Goal: Information Seeking & Learning: Learn about a topic

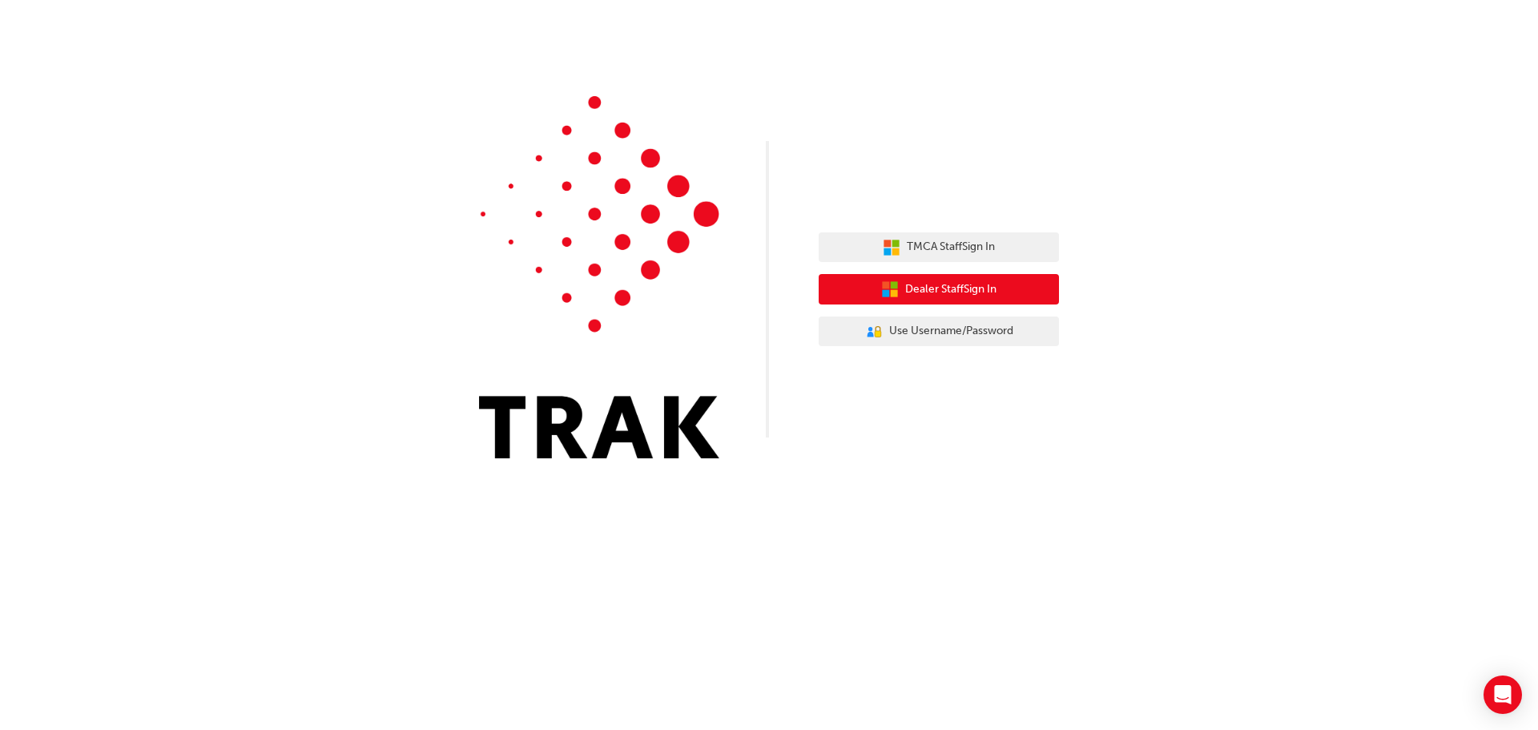
click at [966, 283] on span "Dealer Staff Sign In" at bounding box center [950, 289] width 91 height 18
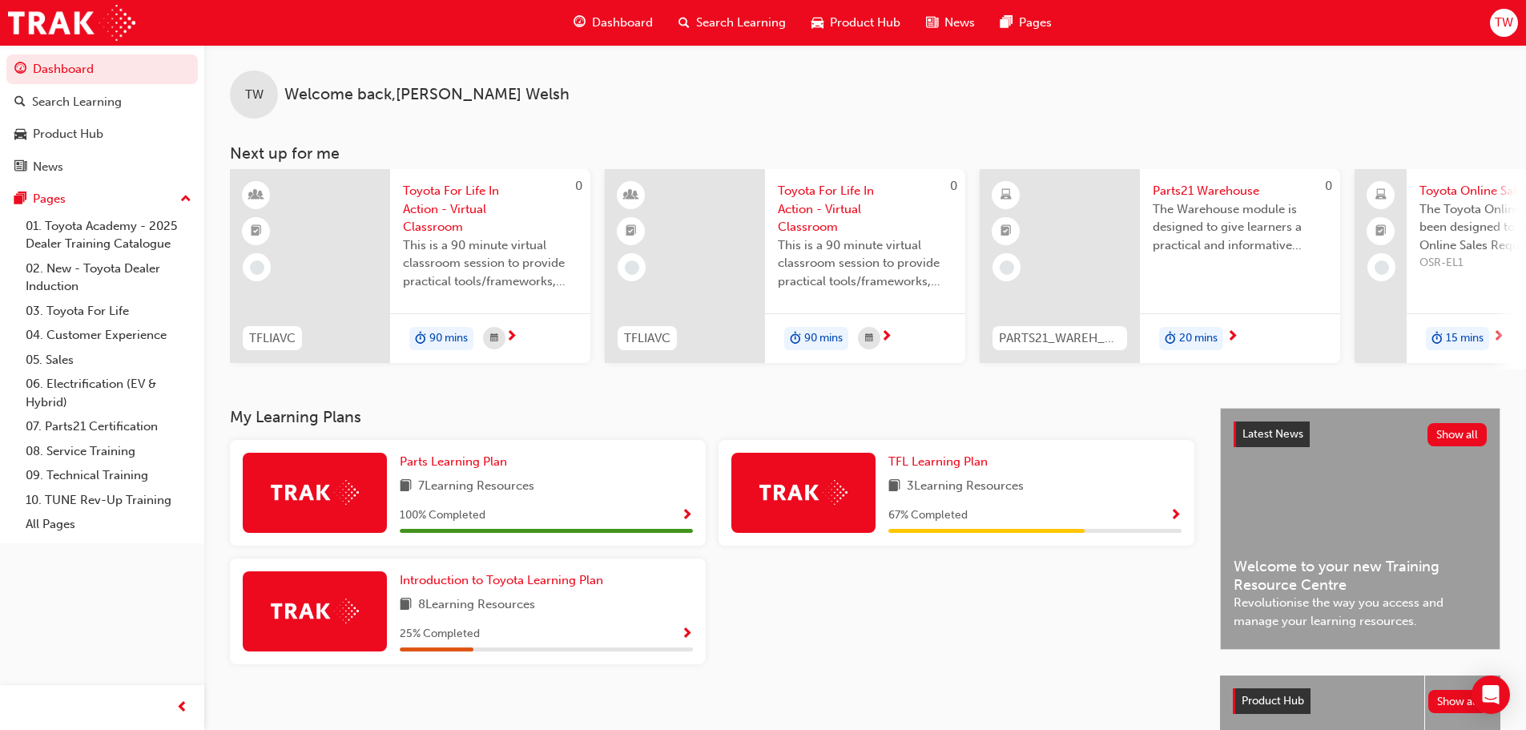
click at [684, 17] on span "search-icon" at bounding box center [684, 23] width 11 height 20
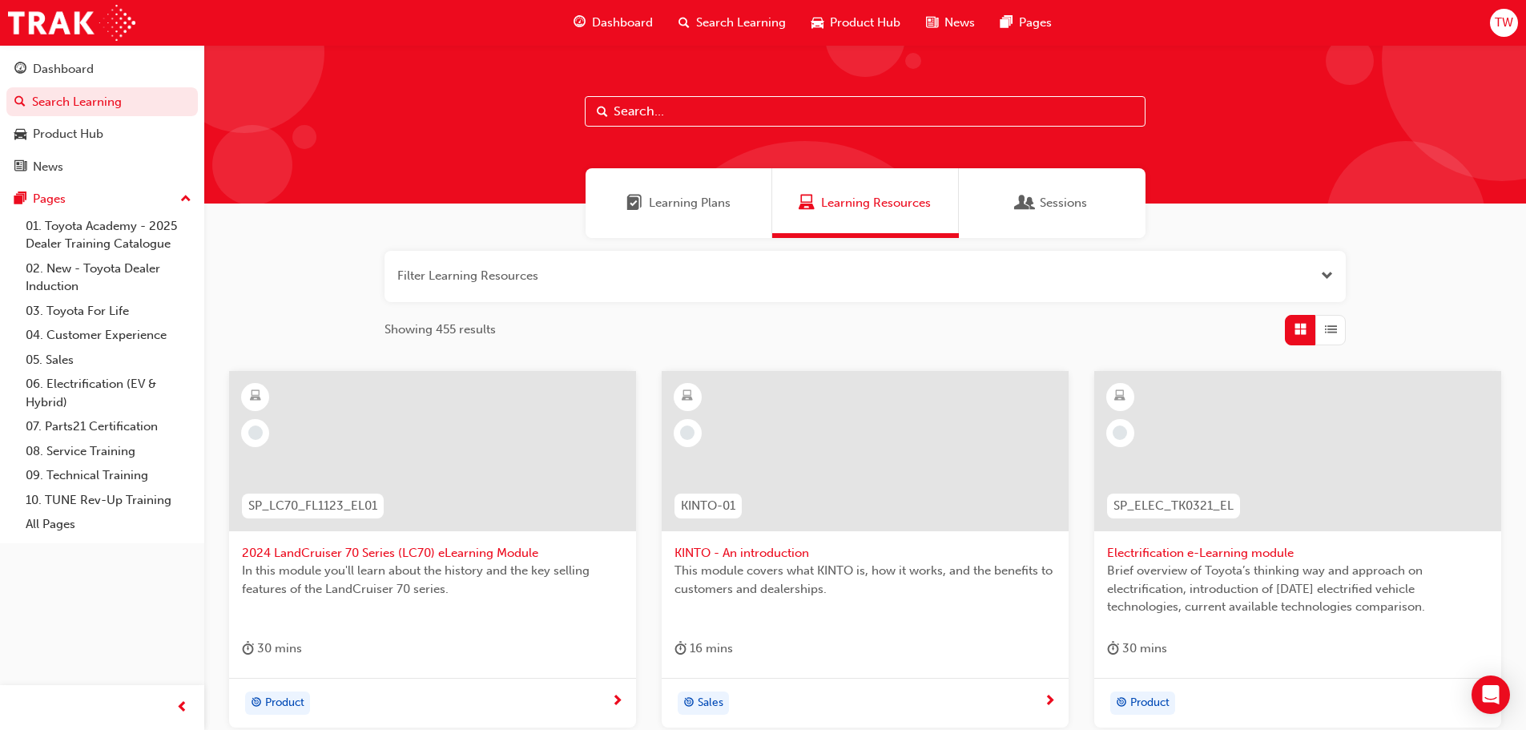
click at [704, 105] on input "text" at bounding box center [865, 111] width 561 height 30
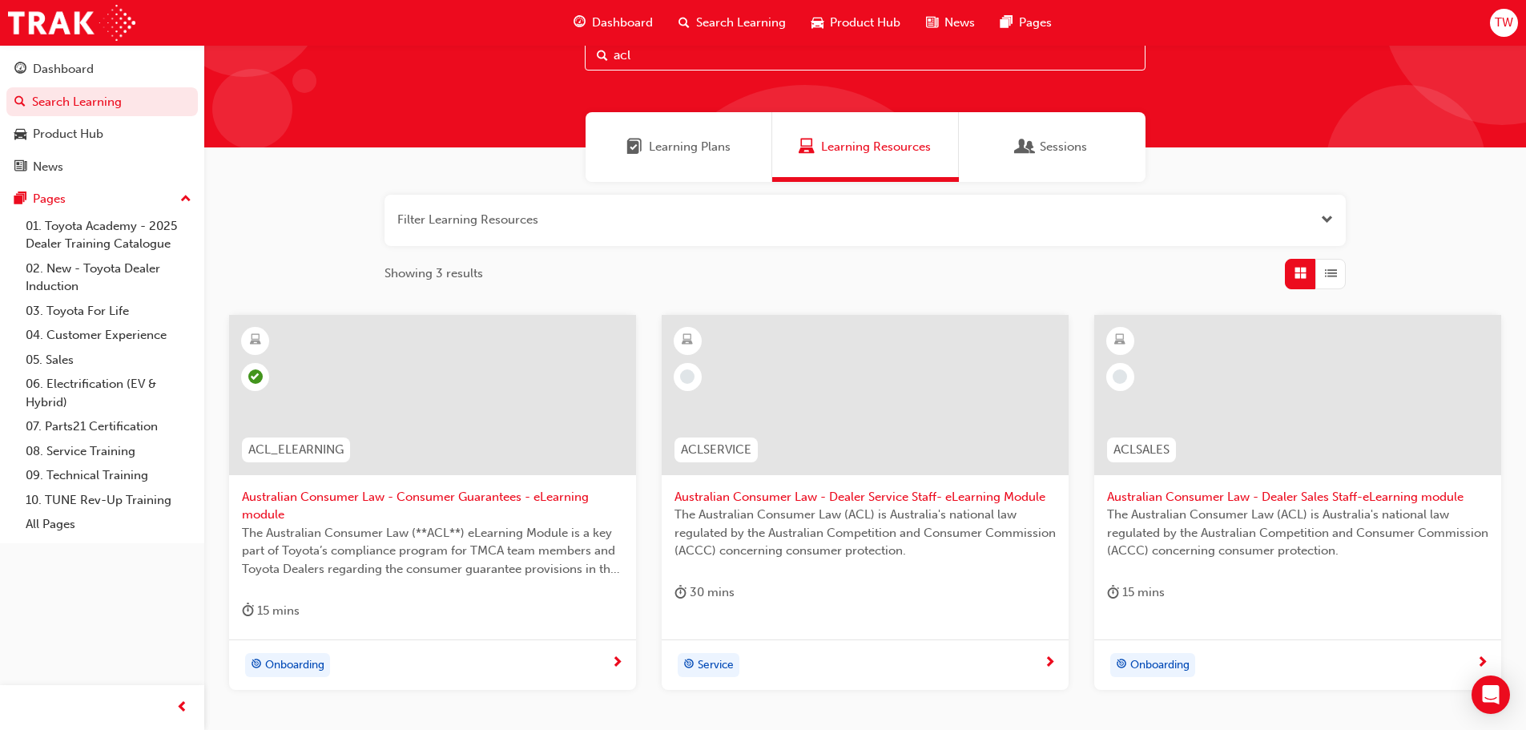
scroll to position [80, 0]
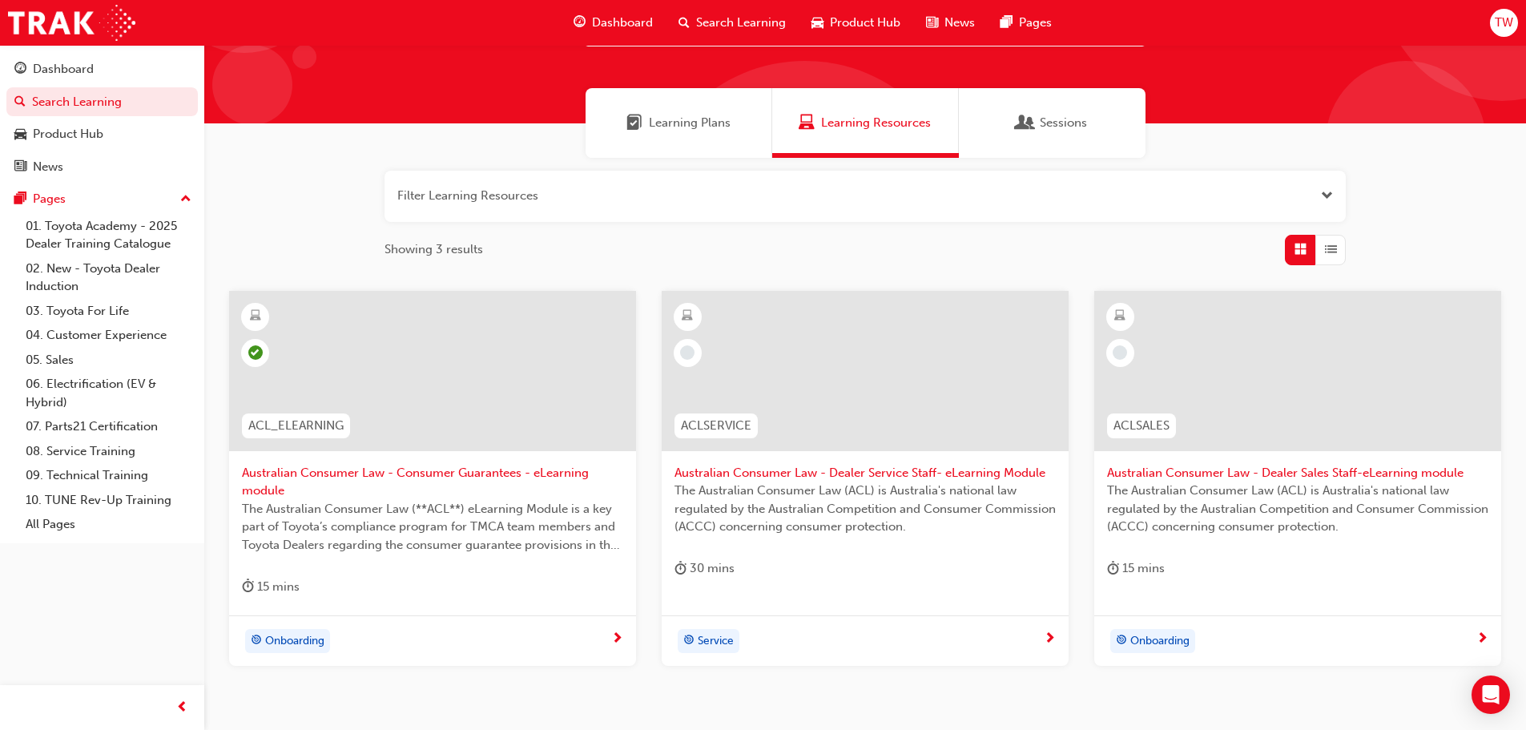
type input "acl"
click at [539, 477] on span "Australian Consumer Law - Consumer Guarantees - eLearning module" at bounding box center [432, 482] width 381 height 36
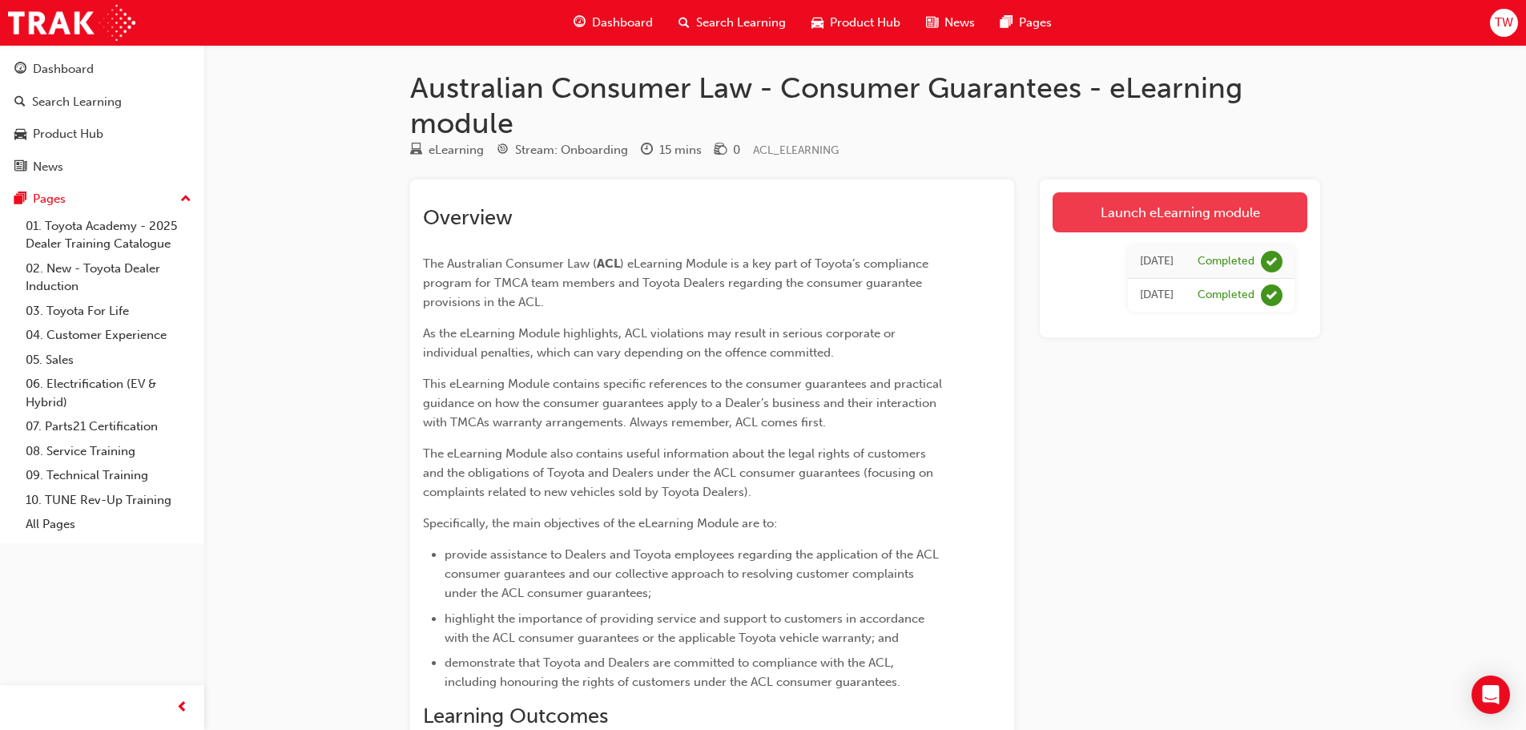
click at [1191, 208] on link "Launch eLearning module" at bounding box center [1180, 212] width 255 height 40
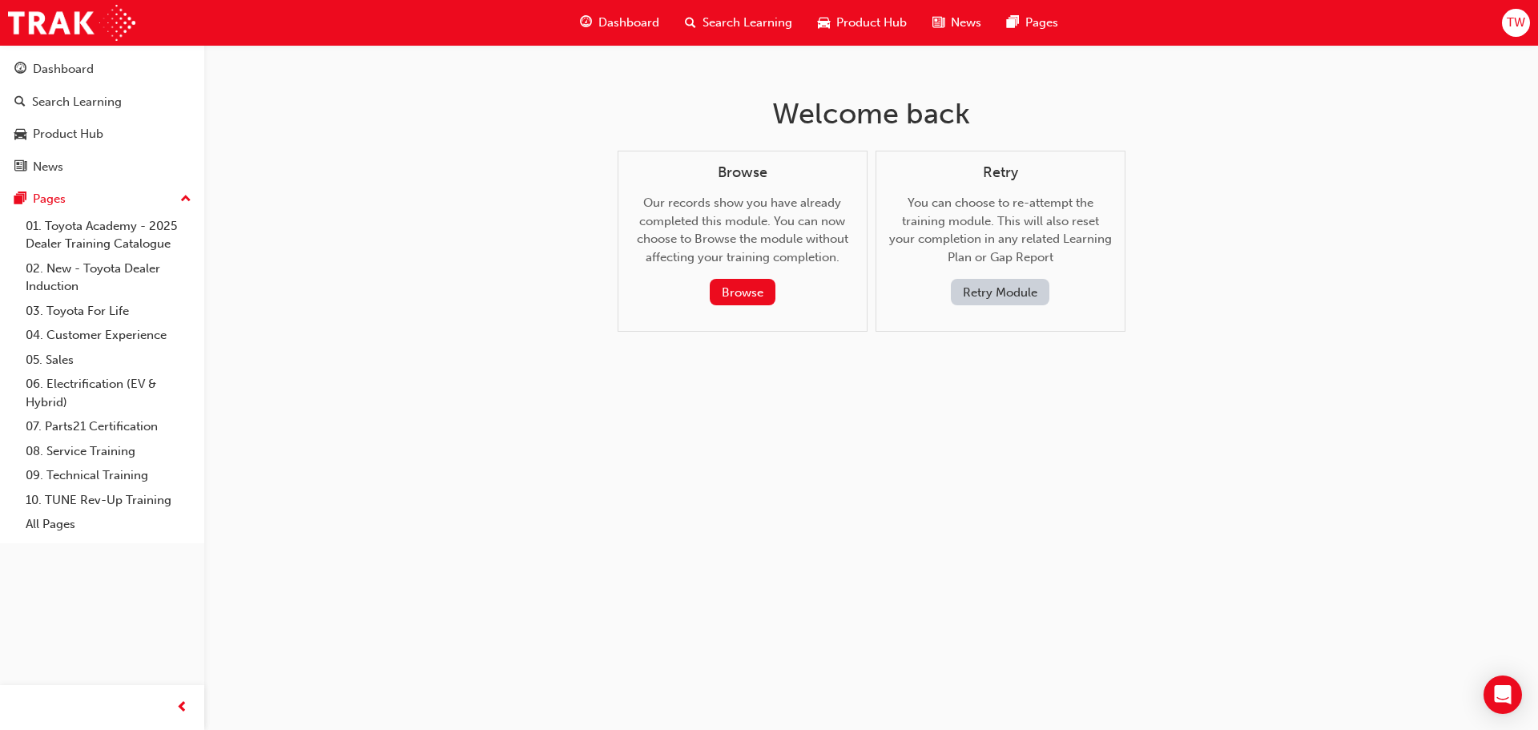
click at [1006, 285] on button "Retry Module" at bounding box center [1000, 292] width 99 height 26
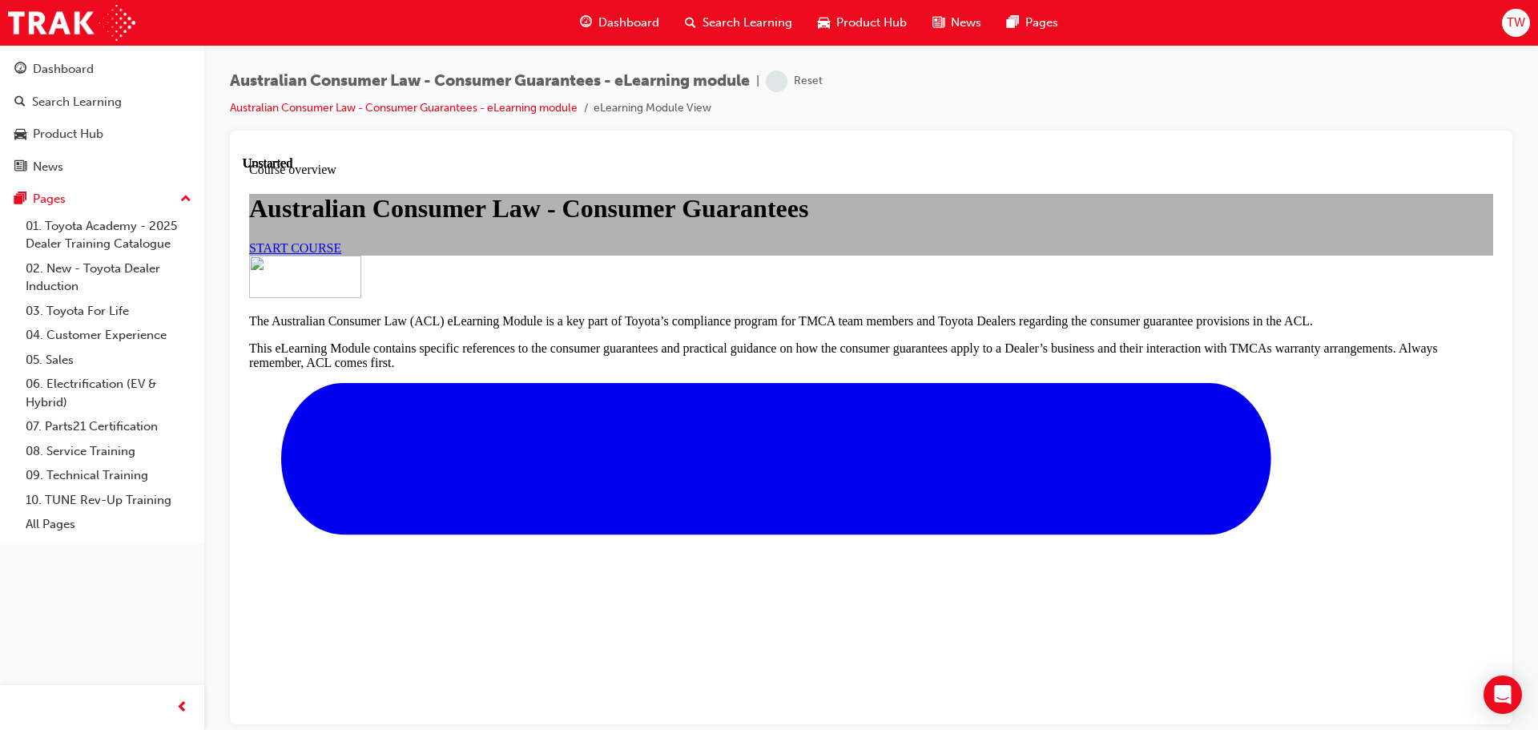
click at [341, 254] on span "START COURSE" at bounding box center [295, 247] width 92 height 14
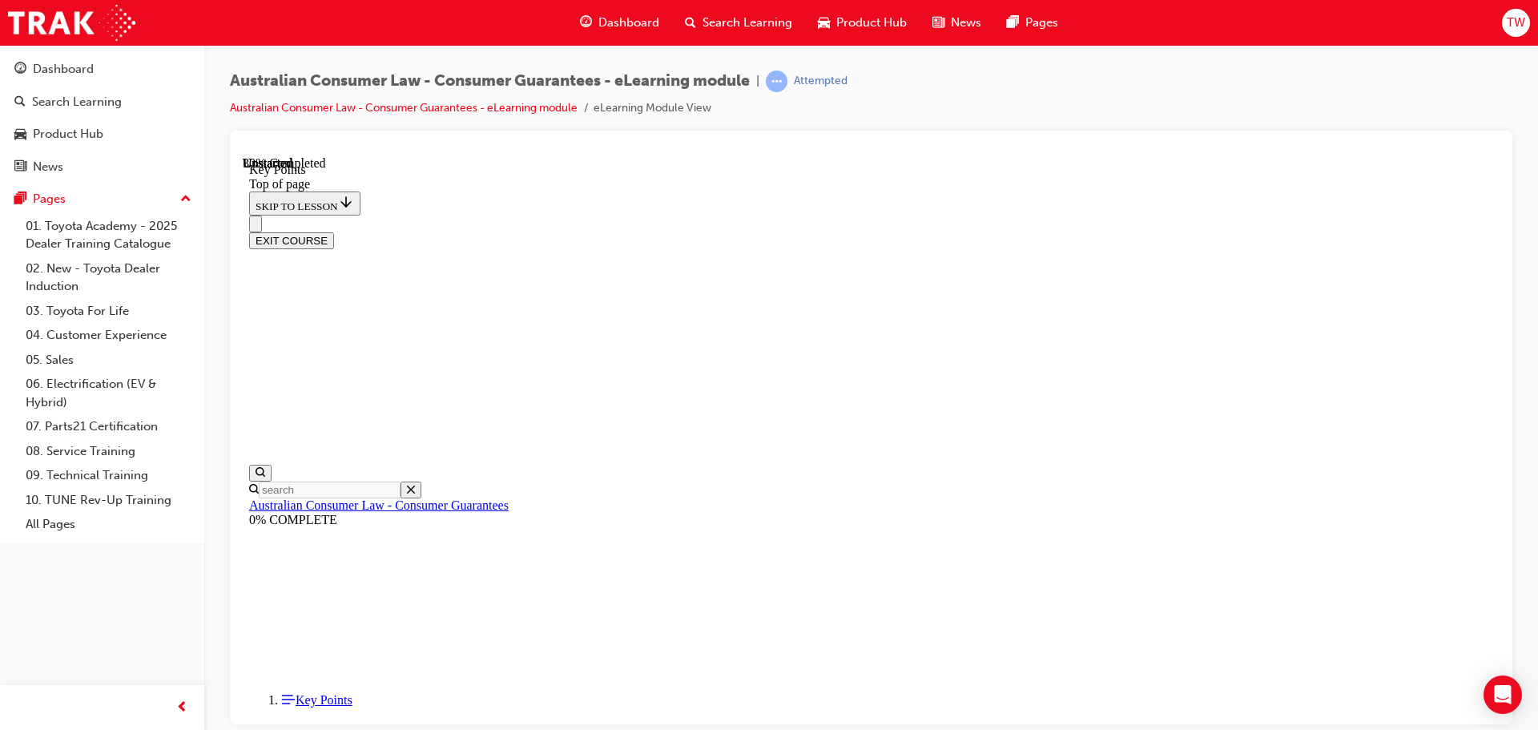
scroll to position [548, 0]
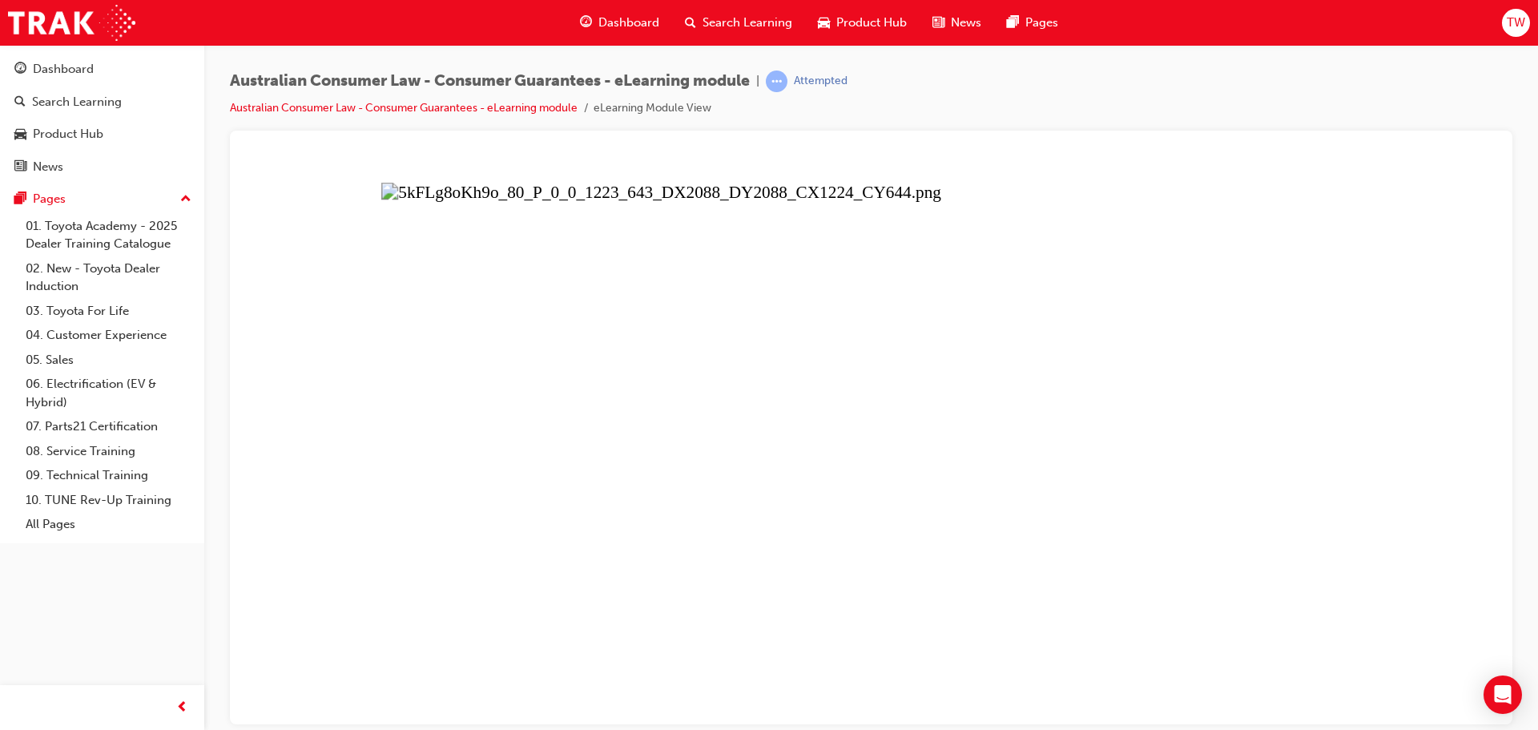
click at [1213, 382] on button "Unzoom image" at bounding box center [871, 439] width 1257 height 568
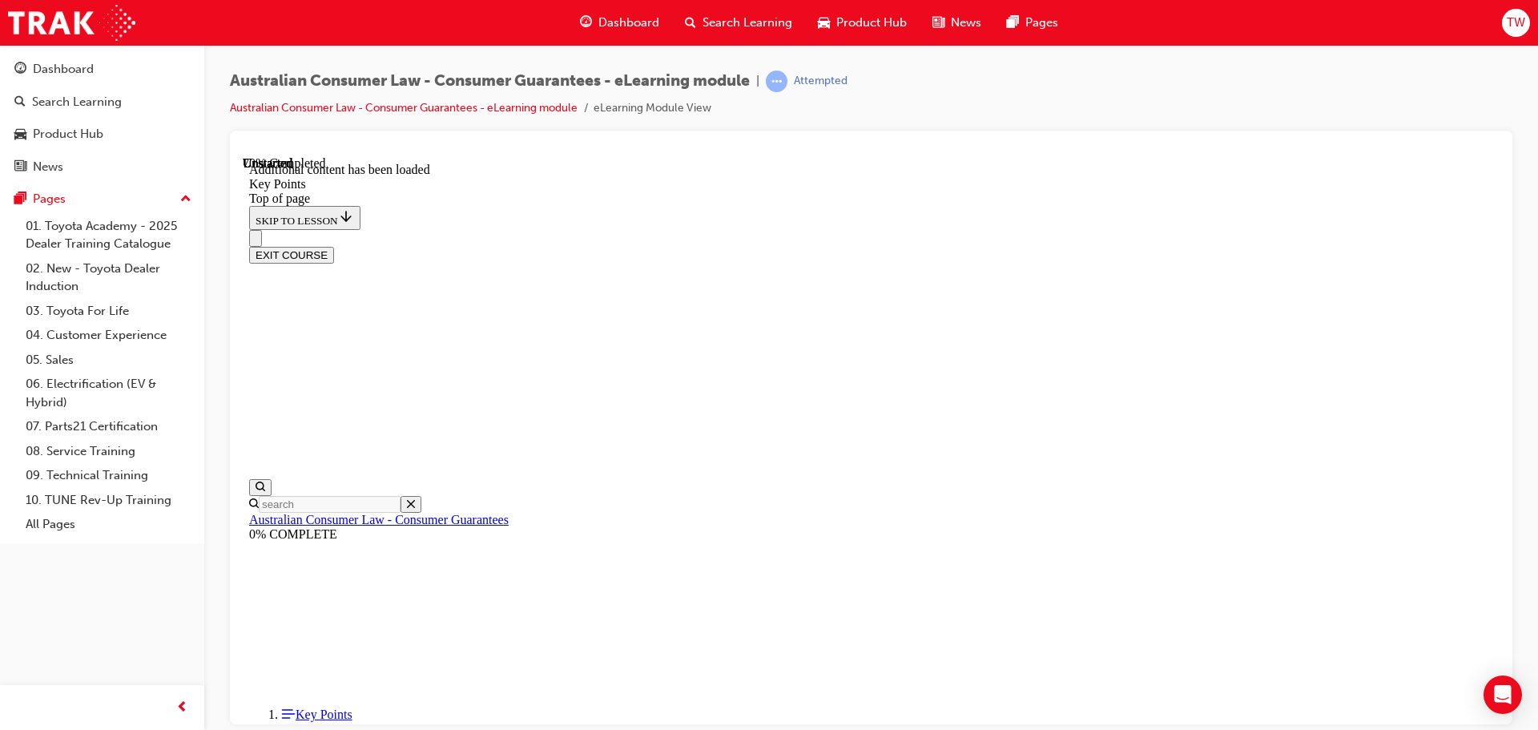
scroll to position [2095, 0]
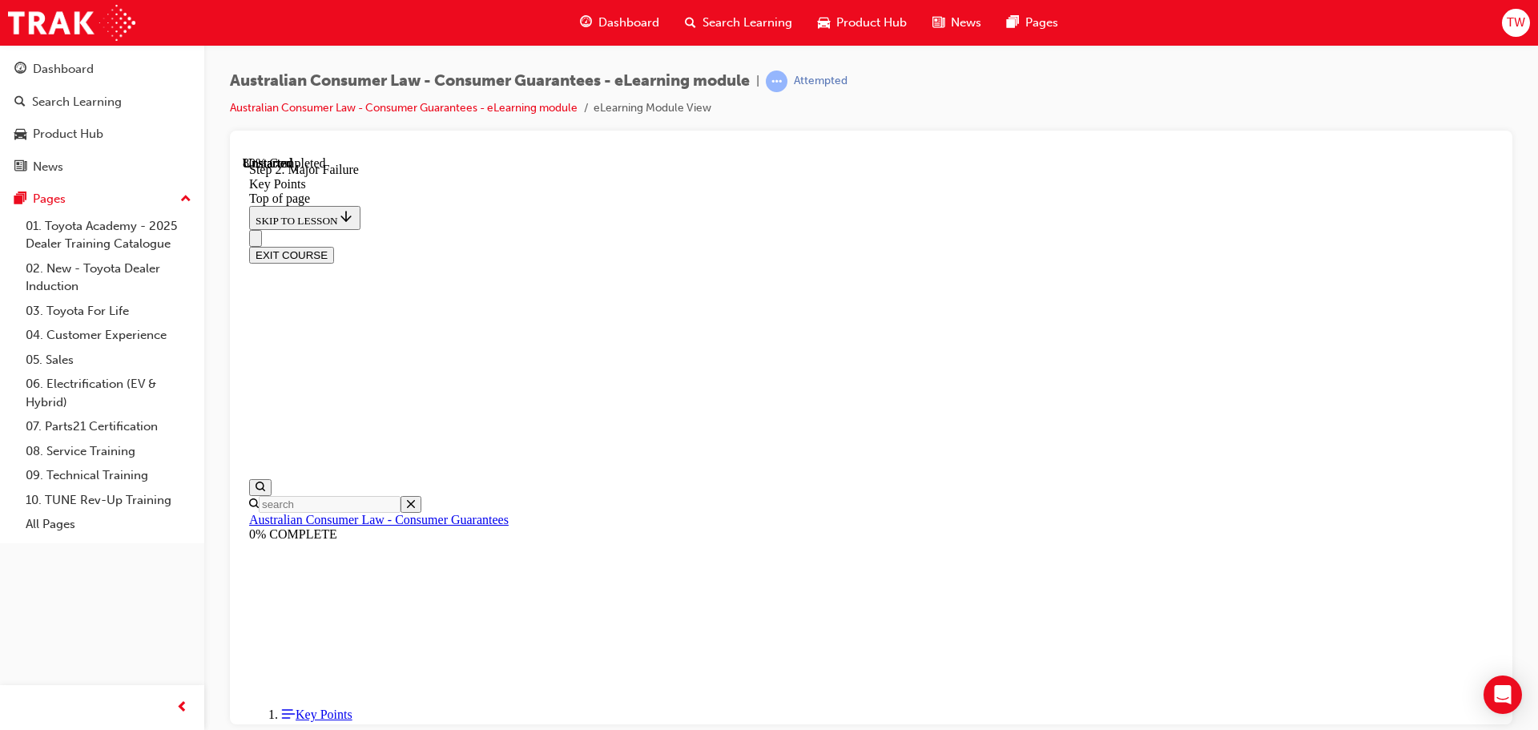
scroll to position [3050, 0]
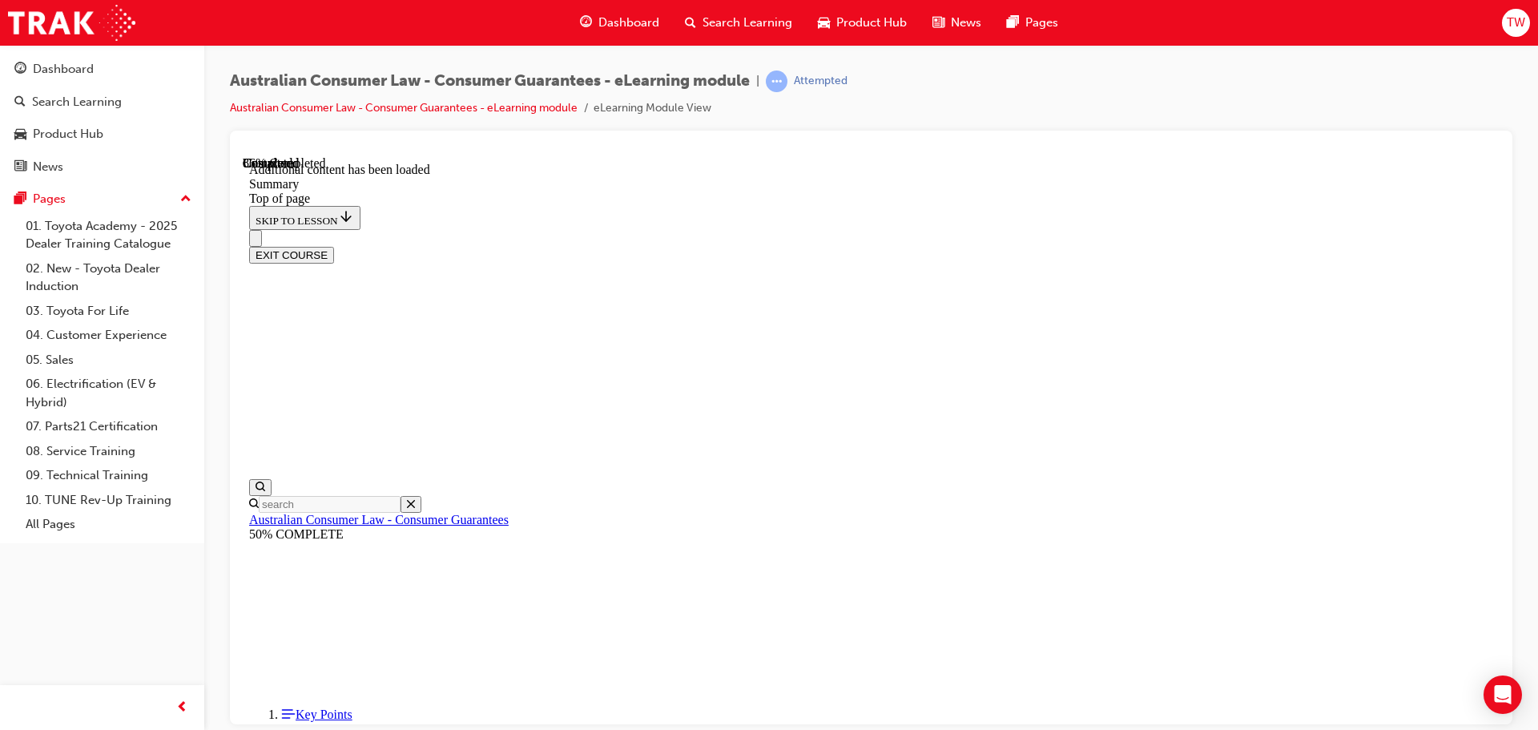
drag, startPoint x: 679, startPoint y: 450, endPoint x: 686, endPoint y: 469, distance: 19.5
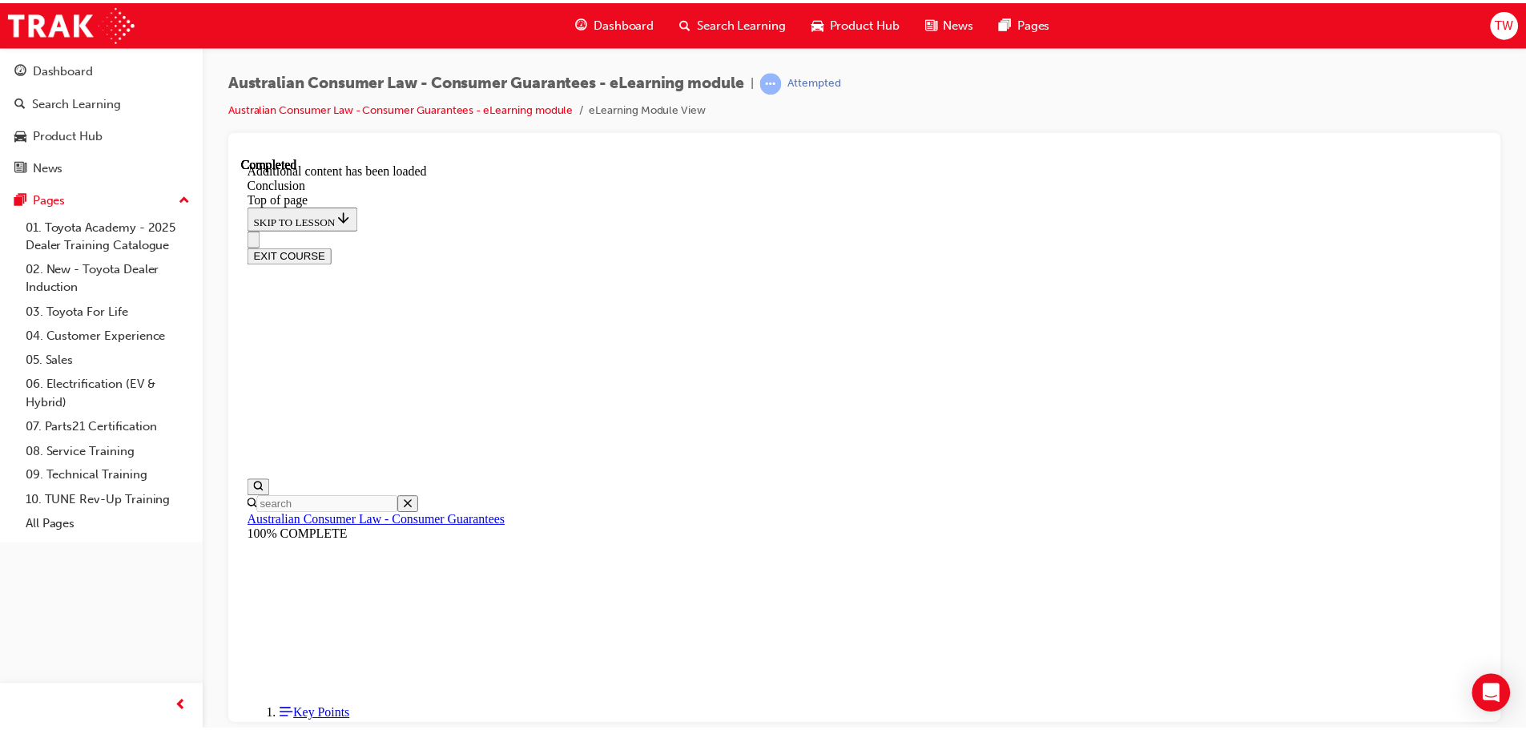
scroll to position [128, 0]
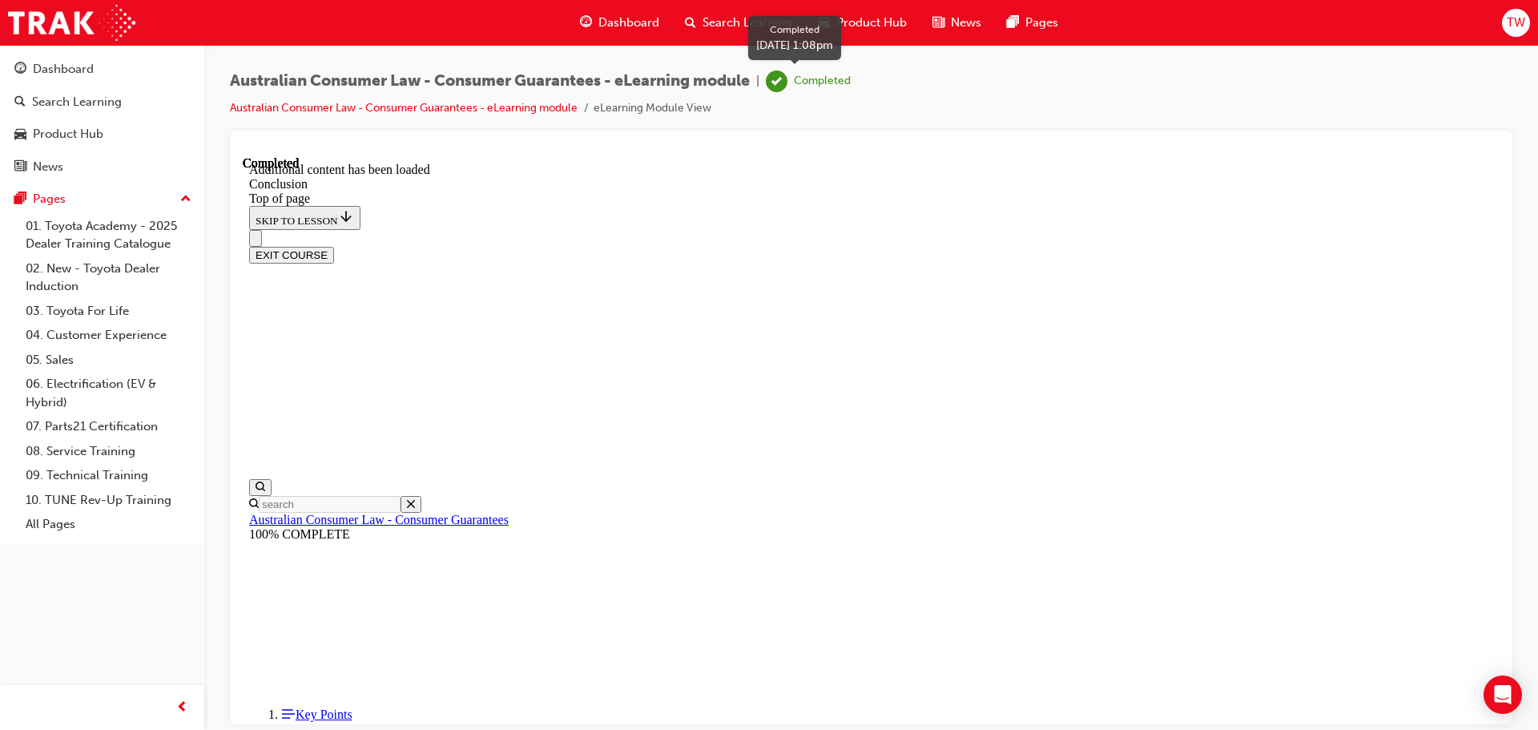
click at [784, 71] on span "learningRecordVerb_COMPLETE-icon" at bounding box center [777, 82] width 22 height 22
click at [708, 25] on span "Search Learning" at bounding box center [748, 23] width 90 height 18
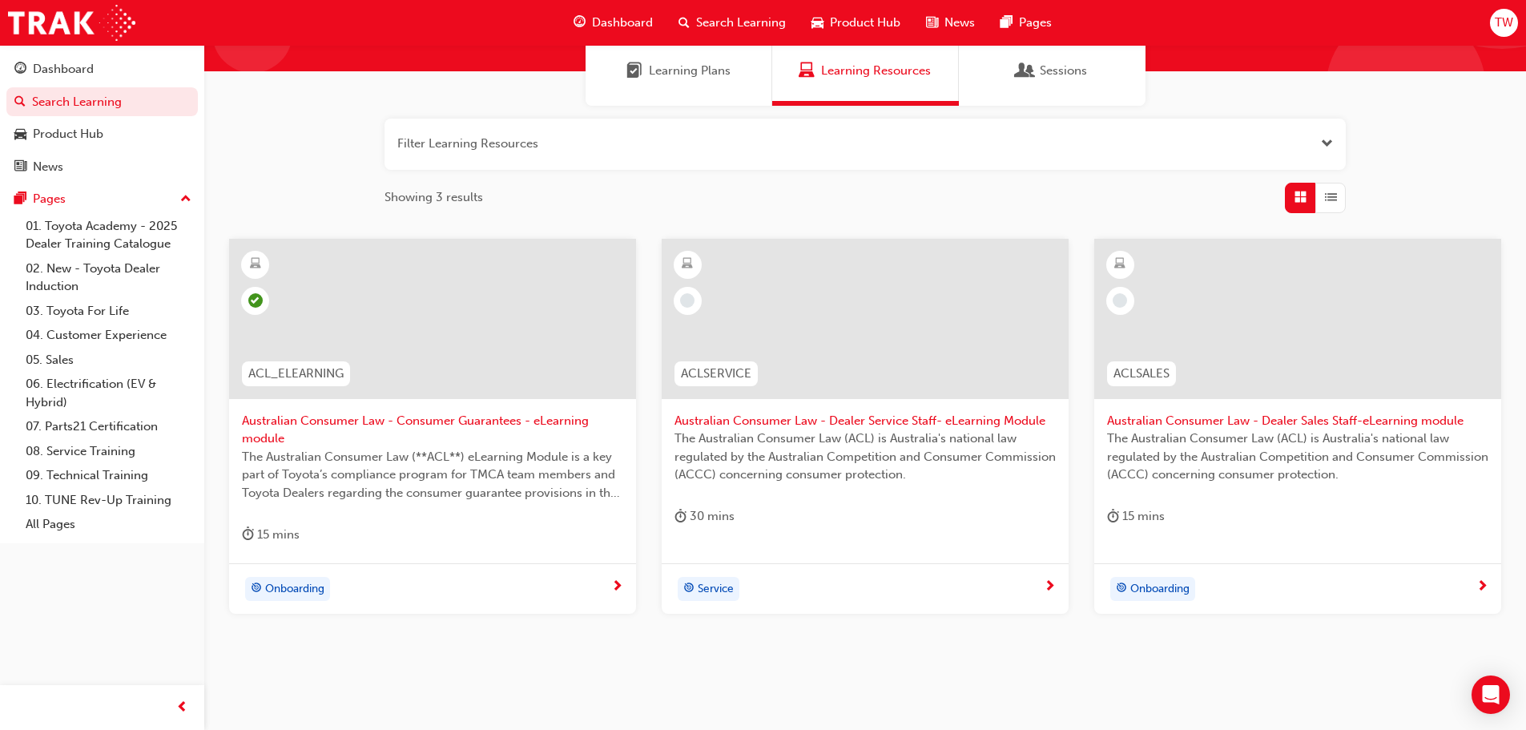
scroll to position [160, 0]
